Goal: Task Accomplishment & Management: Manage account settings

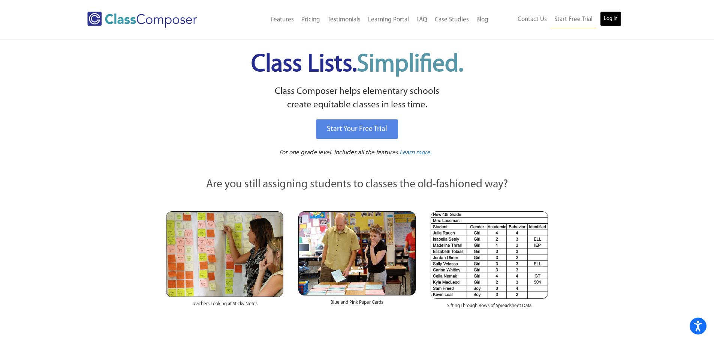
click at [612, 11] on link "Log In" at bounding box center [610, 18] width 21 height 15
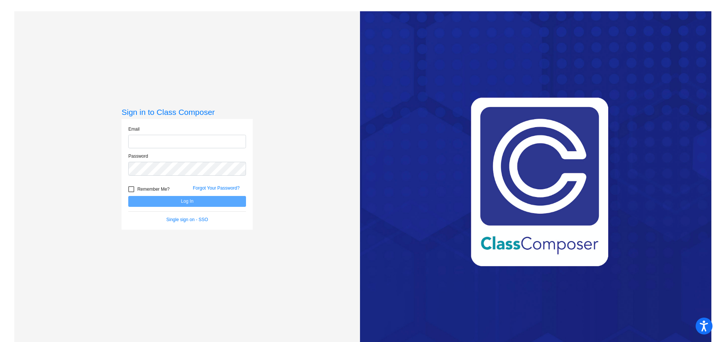
click at [147, 138] on input "email" at bounding box center [187, 142] width 118 height 14
type input "[PERSON_NAME][EMAIL_ADDRESS][PERSON_NAME][DOMAIN_NAME]"
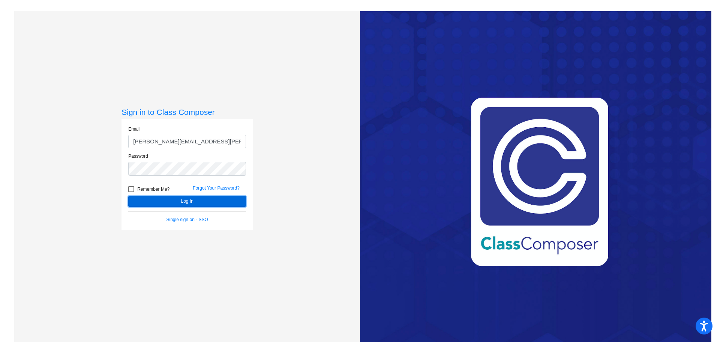
click at [152, 197] on button "Log In" at bounding box center [187, 201] width 118 height 11
click at [187, 203] on button "Log In" at bounding box center [187, 201] width 118 height 11
click at [188, 199] on button "Log In" at bounding box center [187, 201] width 118 height 11
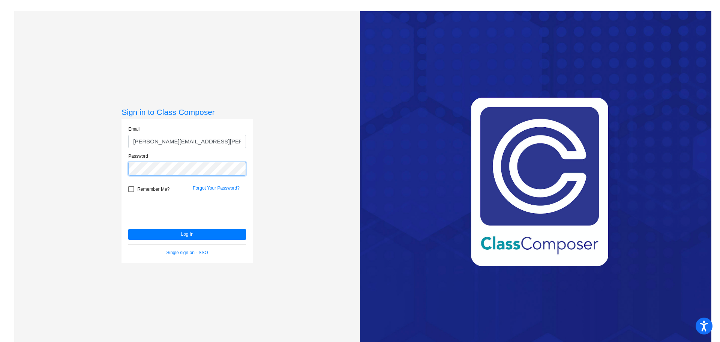
click at [18, 166] on div "Sign in to Class Composer Email [PERSON_NAME][EMAIL_ADDRESS][PERSON_NAME][DOMAI…" at bounding box center [187, 182] width 346 height 342
click at [128, 229] on button "Log In" at bounding box center [187, 234] width 118 height 11
click at [124, 170] on div "Password" at bounding box center [187, 166] width 129 height 27
click at [128, 229] on button "Log In" at bounding box center [187, 234] width 118 height 11
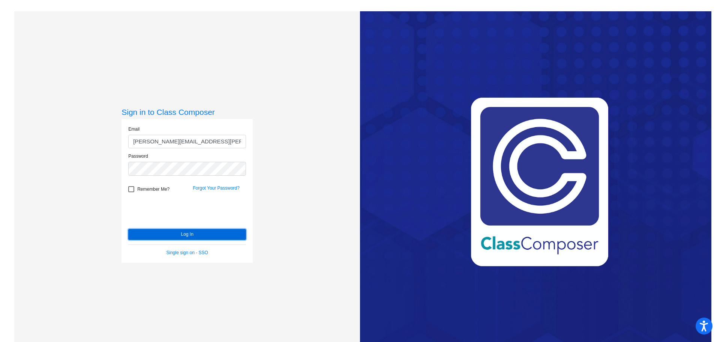
click at [192, 232] on button "Log In" at bounding box center [187, 234] width 118 height 11
